Goal: Task Accomplishment & Management: Use online tool/utility

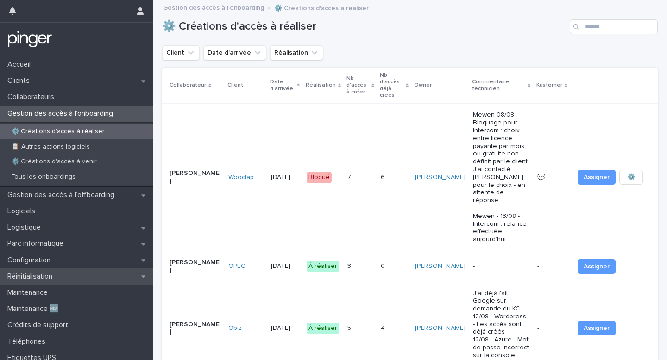
click at [94, 276] on div "Réinitialisation" at bounding box center [76, 277] width 153 height 16
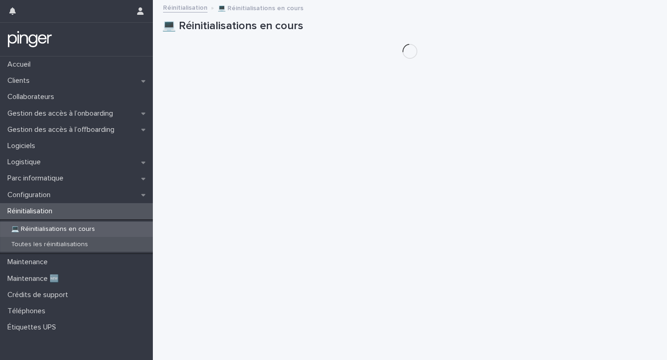
click at [99, 246] on div "Toutes les réinitialisations" at bounding box center [76, 244] width 153 height 15
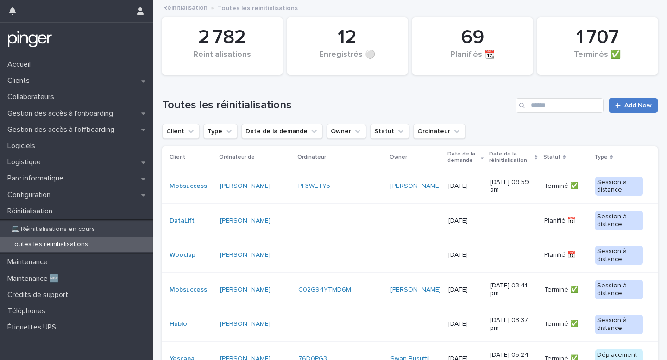
click at [635, 112] on link "Add New" at bounding box center [633, 105] width 49 height 15
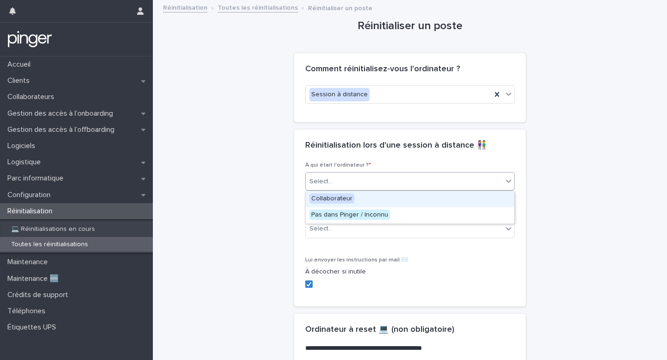
click at [385, 176] on div "Select..." at bounding box center [404, 181] width 197 height 15
click at [369, 200] on div "Collaborateur" at bounding box center [410, 199] width 208 height 16
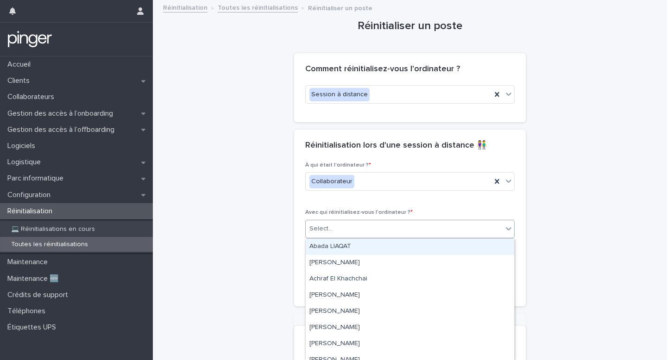
click at [370, 226] on div "Select..." at bounding box center [404, 228] width 197 height 15
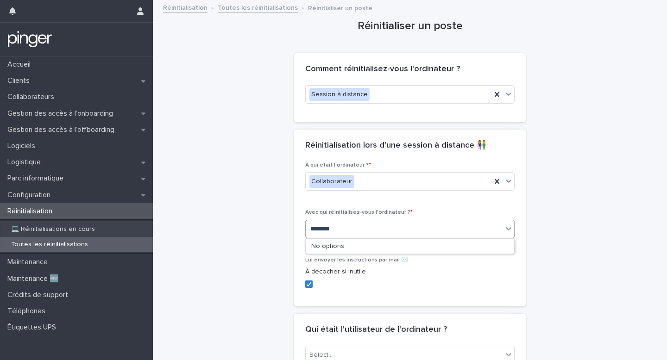
type input "*********"
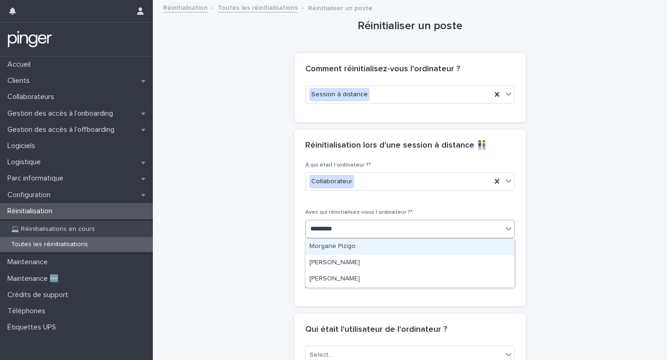
click at [351, 243] on div "Morgane Pizigo" at bounding box center [410, 247] width 208 height 16
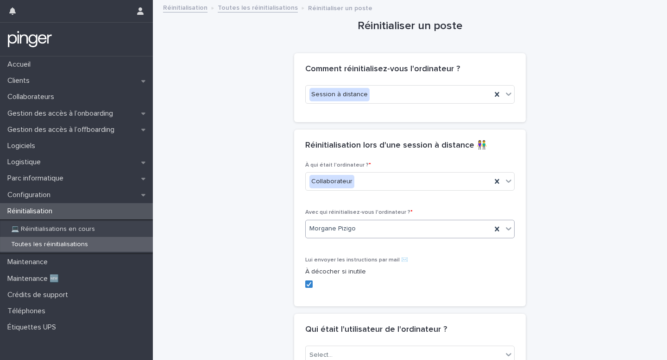
scroll to position [129, 0]
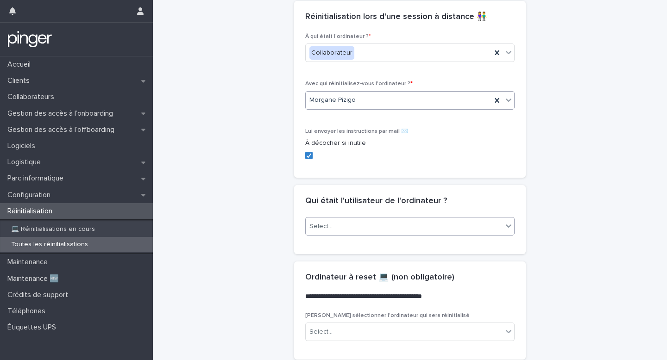
click at [348, 235] on div "Select..." at bounding box center [409, 226] width 209 height 19
type input "**********"
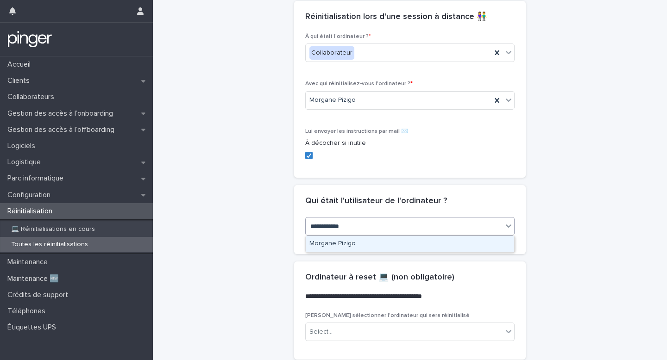
click at [333, 243] on div "Morgane Pizigo" at bounding box center [410, 244] width 208 height 16
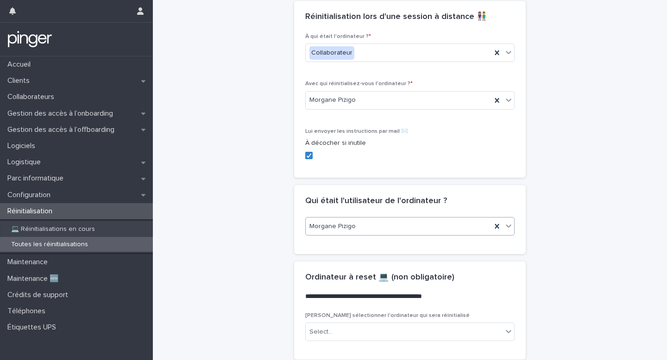
scroll to position [365, 0]
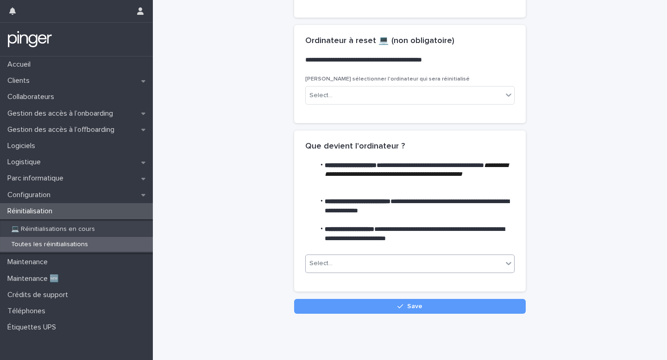
click at [329, 268] on div "Select..." at bounding box center [320, 264] width 23 height 10
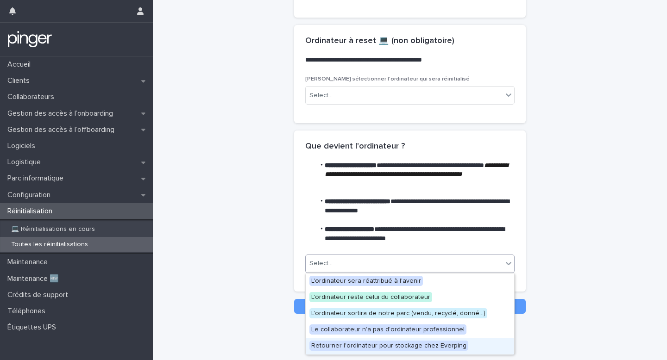
click at [326, 339] on div "Retourner l'ordinateur pour stockage chez Everping" at bounding box center [410, 347] width 208 height 16
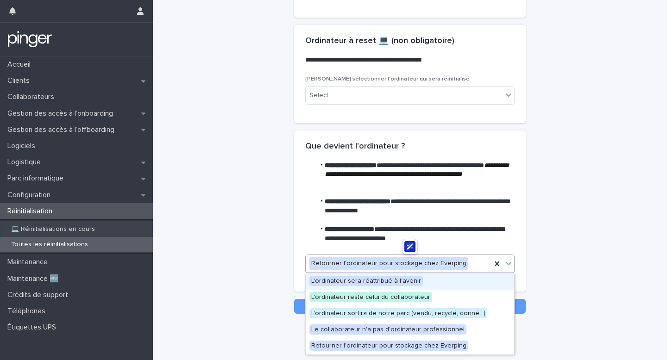
click at [320, 273] on body "Accueil Clients Collaborateurs Gestion des accès à l’onboarding Gestion des acc…" at bounding box center [333, 180] width 667 height 360
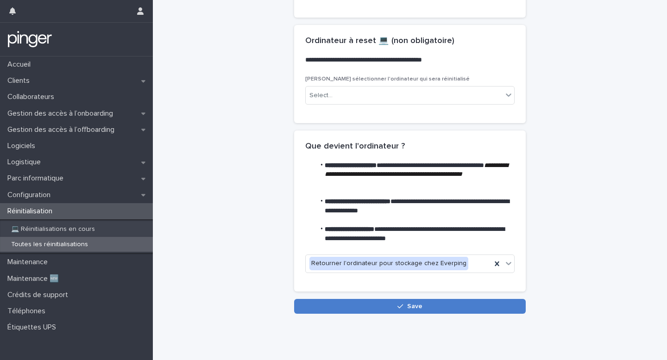
click at [325, 302] on button "Save" at bounding box center [410, 306] width 232 height 15
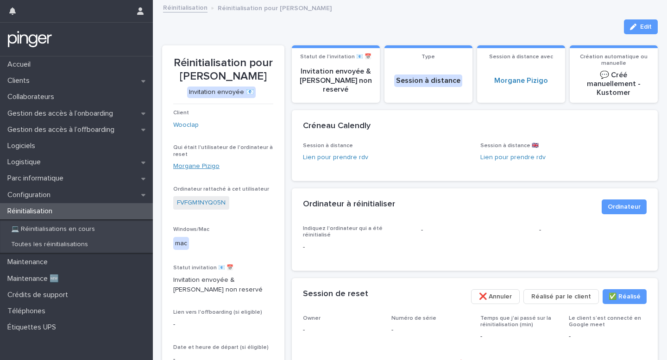
click at [210, 163] on link "Morgane Pizigo" at bounding box center [196, 167] width 46 height 10
